Goal: Check status: Check status

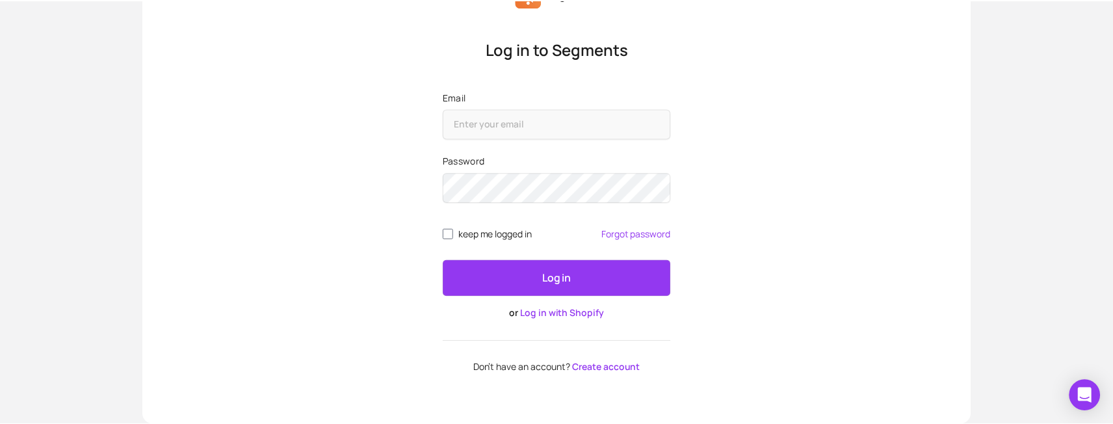
scroll to position [98, 0]
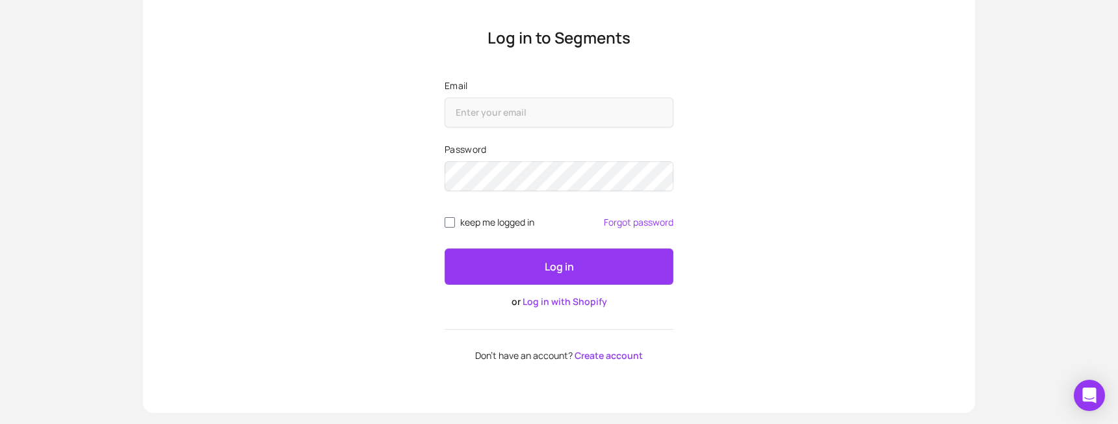
click at [557, 301] on link "Log in with Shopify" at bounding box center [565, 301] width 85 height 12
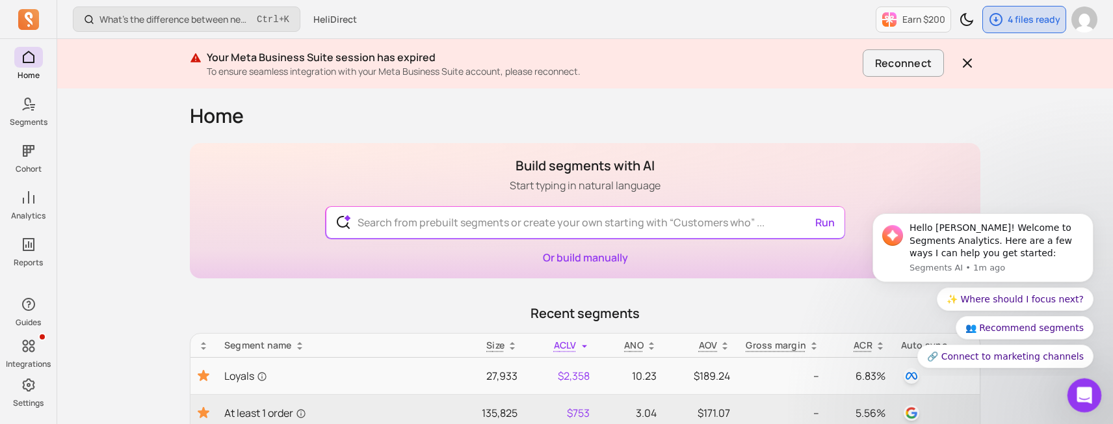
click at [1085, 393] on icon "Open Intercom Messenger" at bounding box center [1082, 393] width 21 height 21
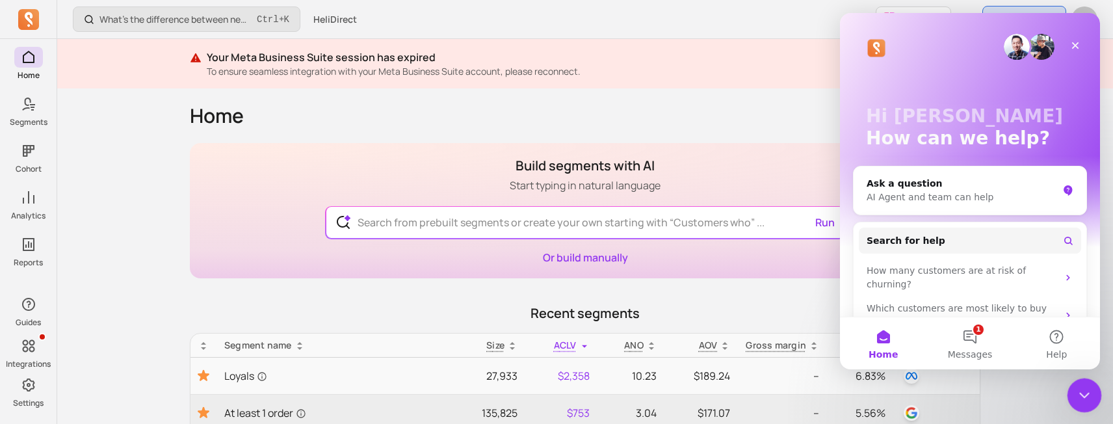
click at [1088, 395] on icon "Close Intercom Messenger" at bounding box center [1083, 394] width 16 height 16
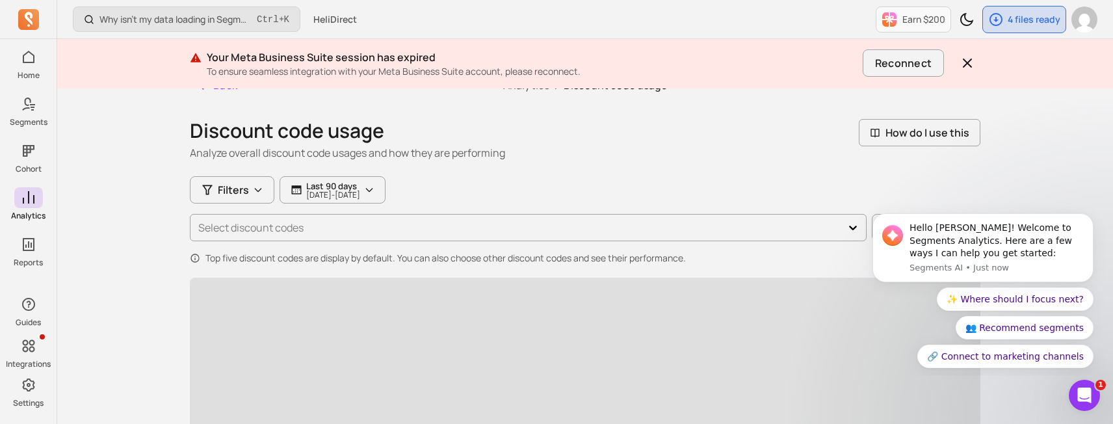
scroll to position [33, 0]
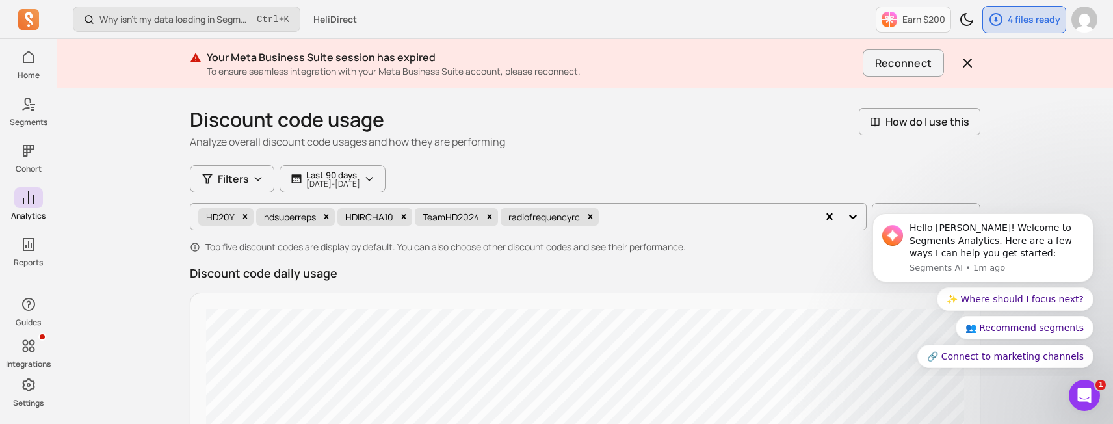
click at [828, 144] on div "Discount code usage Analyze overall discount code usages and how they are perfo…" at bounding box center [585, 129] width 791 height 42
